Goal: Task Accomplishment & Management: Manage account settings

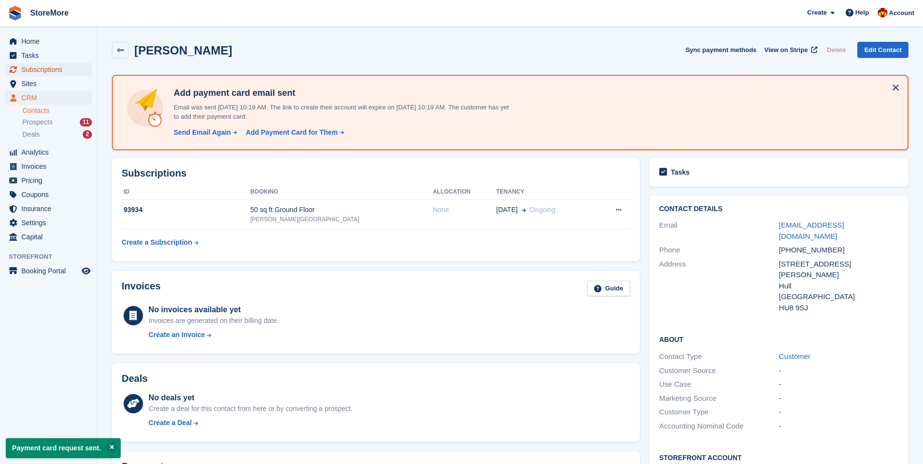
click at [65, 70] on span "Subscriptions" at bounding box center [50, 70] width 58 height 14
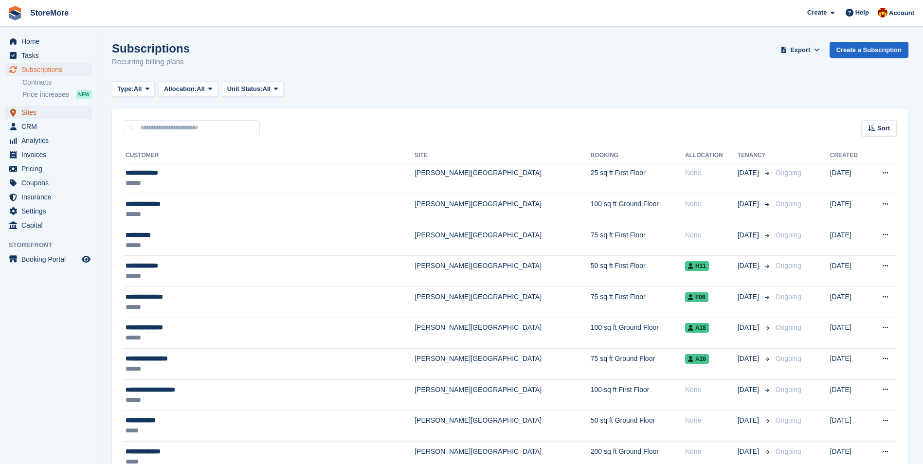
click at [34, 111] on span "Sites" at bounding box center [50, 113] width 58 height 14
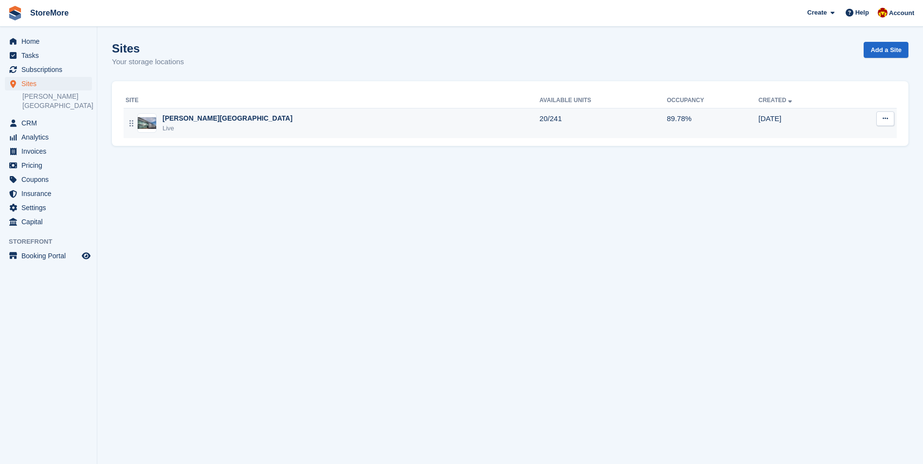
click at [387, 116] on div "Clough Road Live" at bounding box center [333, 123] width 414 height 20
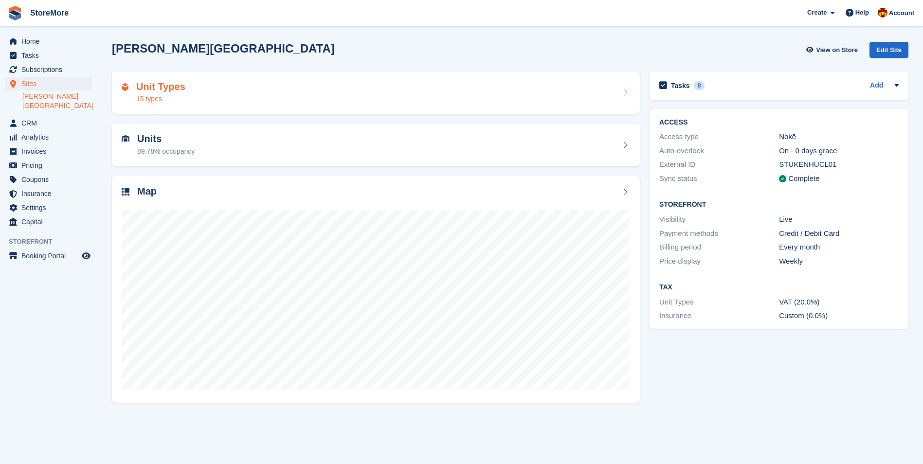
click at [248, 96] on div "Unit Types 15 types" at bounding box center [376, 92] width 509 height 23
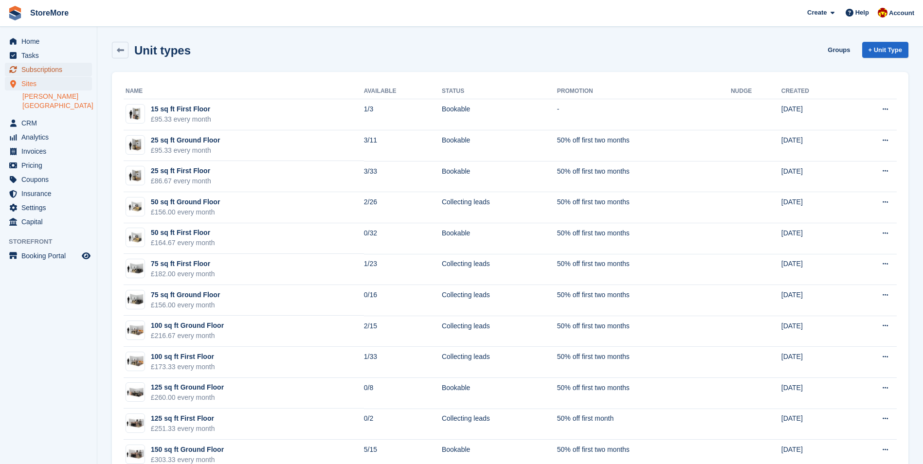
click at [50, 73] on span "Subscriptions" at bounding box center [50, 70] width 58 height 14
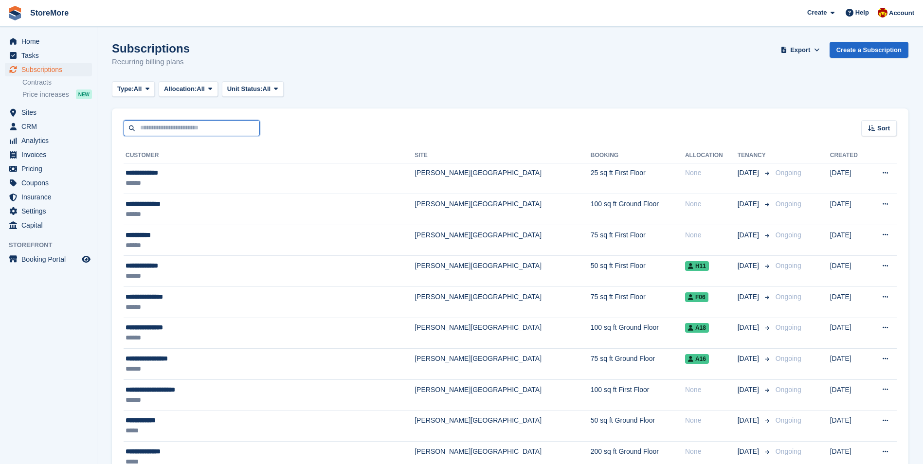
click at [178, 129] on input "text" at bounding box center [192, 128] width 136 height 16
type input "*****"
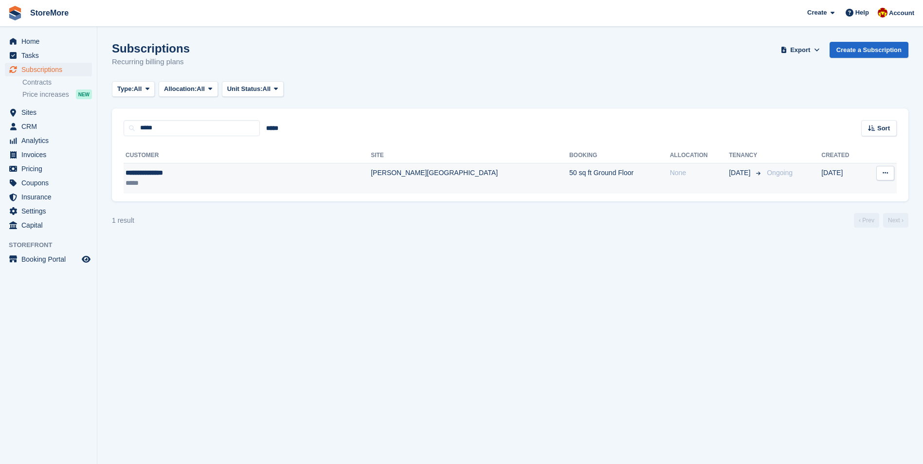
click at [273, 171] on div "**********" at bounding box center [204, 173] width 156 height 10
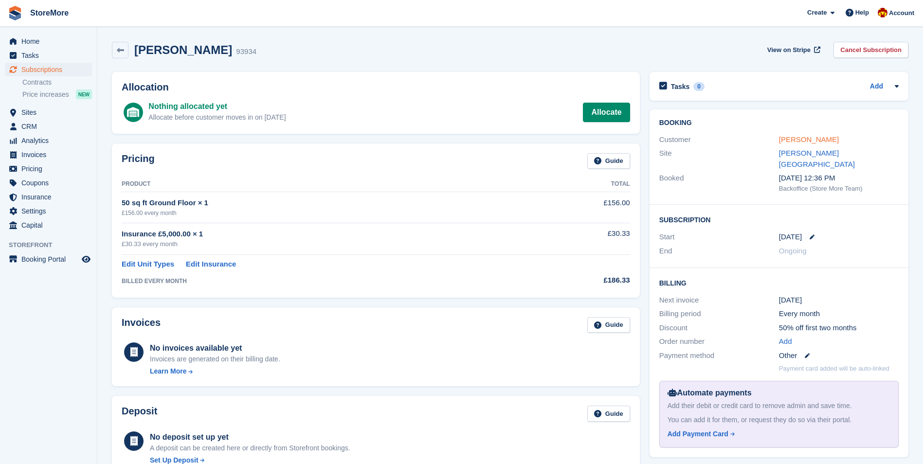
click at [811, 140] on link "[PERSON_NAME]" at bounding box center [809, 139] width 60 height 8
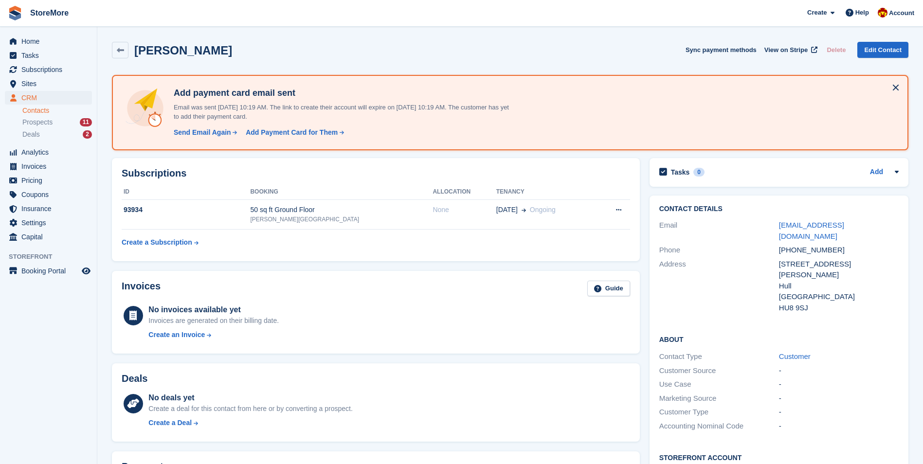
click at [898, 86] on button at bounding box center [896, 88] width 16 height 16
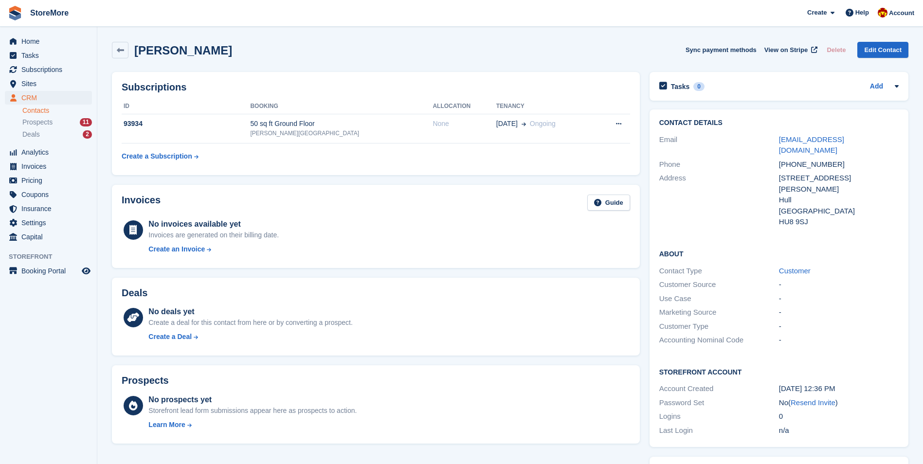
drag, startPoint x: 818, startPoint y: 382, endPoint x: 511, endPoint y: 42, distance: 458.2
click at [818, 399] on link "Resend Invite" at bounding box center [813, 403] width 45 height 8
click at [306, 120] on div "50 sq ft Ground Floor" at bounding box center [341, 124] width 182 height 10
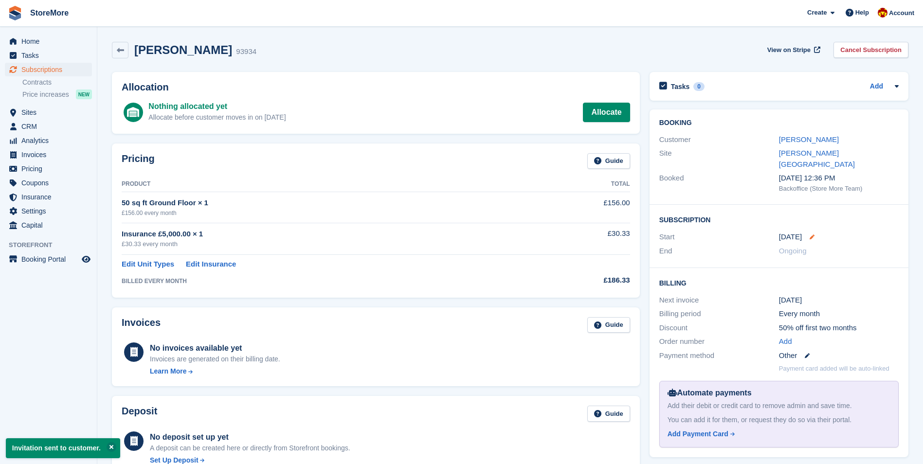
click at [815, 235] on icon at bounding box center [812, 237] width 5 height 5
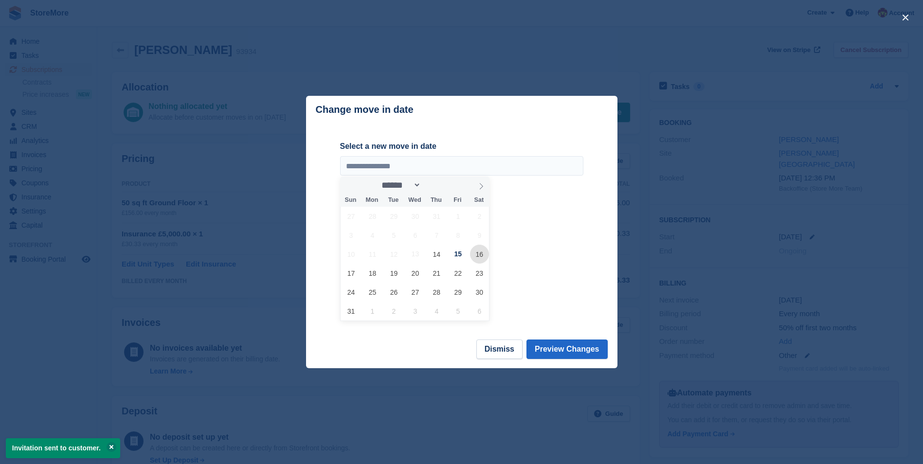
click at [480, 257] on span "16" at bounding box center [479, 254] width 19 height 19
type input "**********"
click at [592, 353] on button "Preview Changes" at bounding box center [567, 349] width 81 height 19
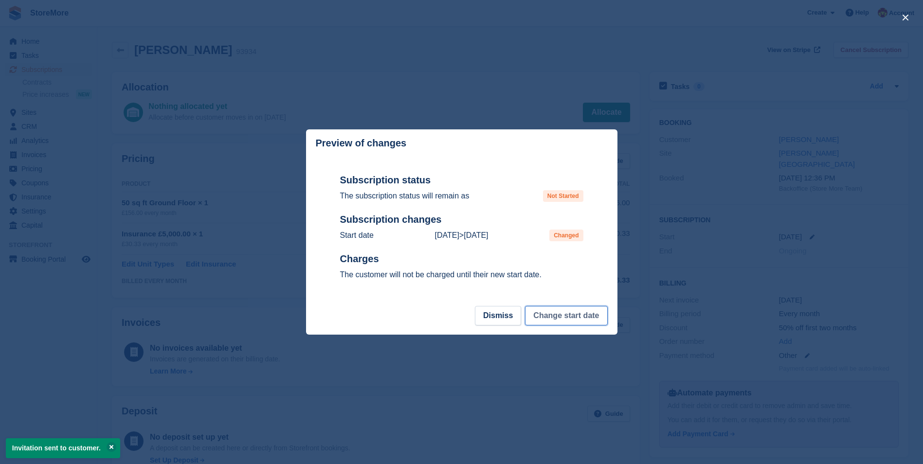
click at [585, 317] on button "Change start date" at bounding box center [566, 315] width 82 height 19
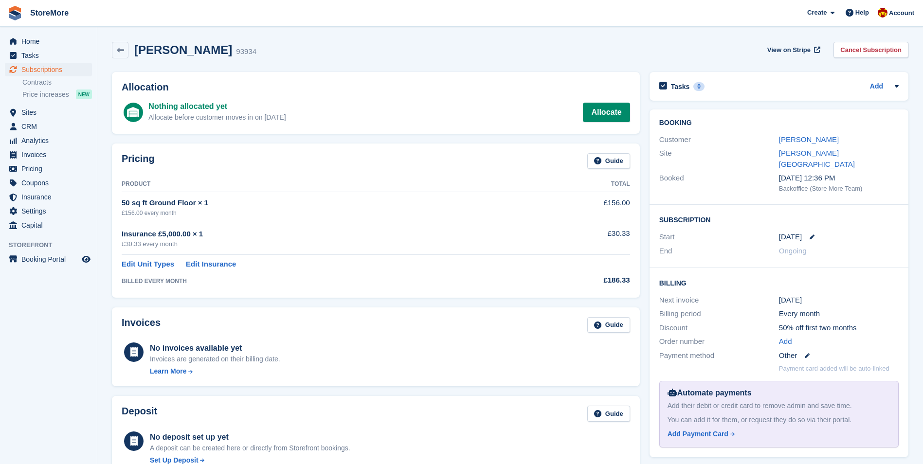
drag, startPoint x: 664, startPoint y: 241, endPoint x: 658, endPoint y: 245, distance: 7.7
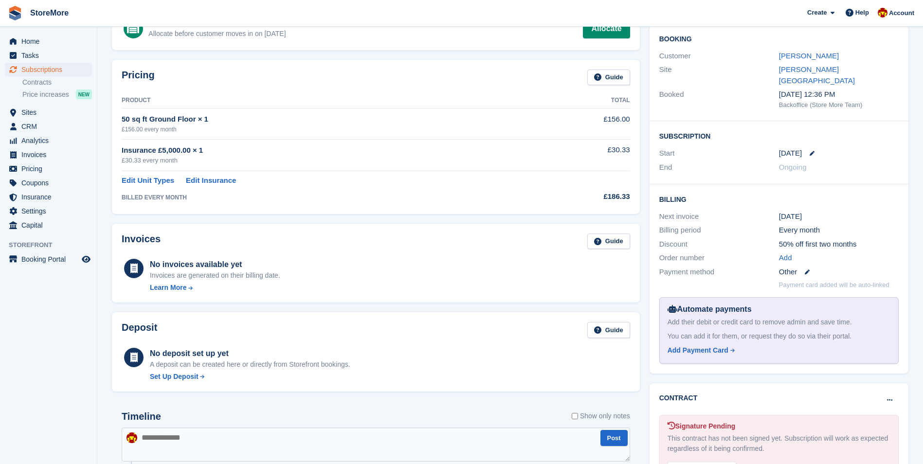
scroll to position [195, 0]
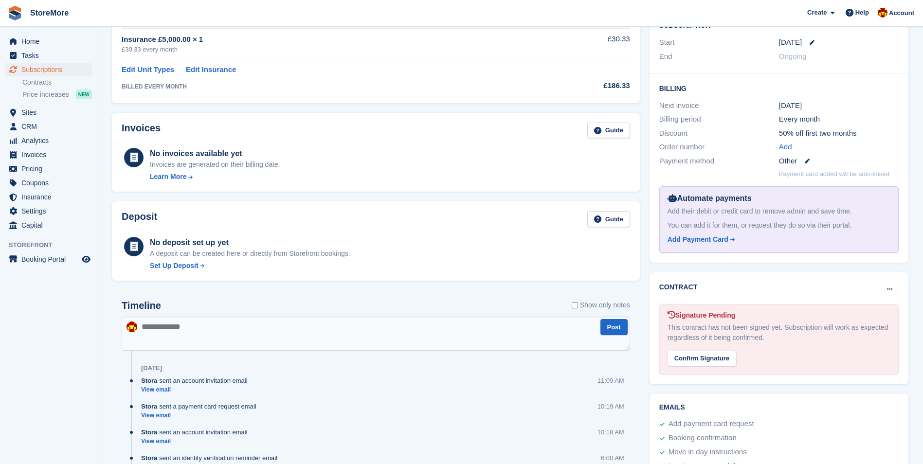
drag, startPoint x: 697, startPoint y: 342, endPoint x: 512, endPoint y: 42, distance: 352.0
click at [697, 351] on div "Confirm Signature" at bounding box center [702, 359] width 69 height 16
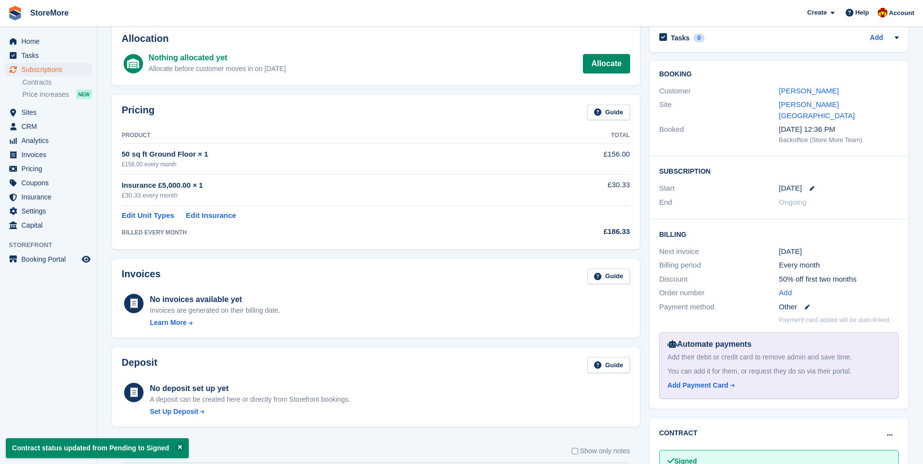
scroll to position [0, 0]
